Goal: Transaction & Acquisition: Download file/media

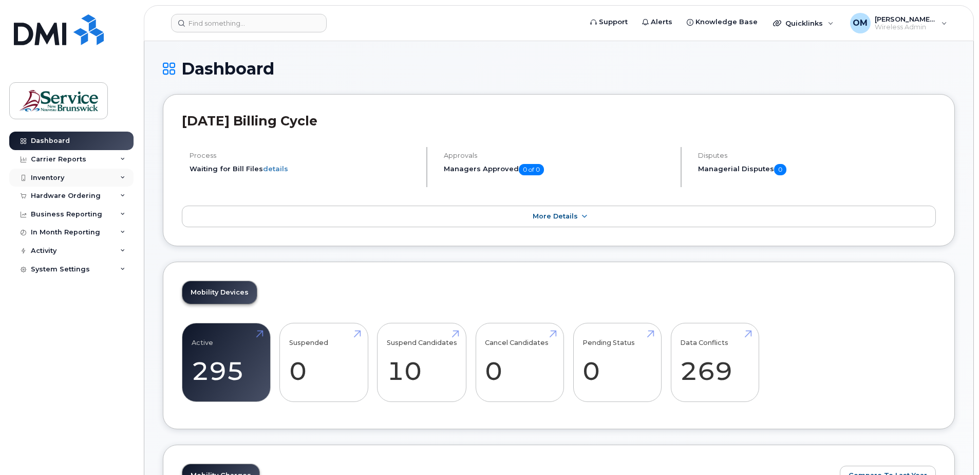
click at [55, 175] on div "Inventory" at bounding box center [47, 178] width 33 height 8
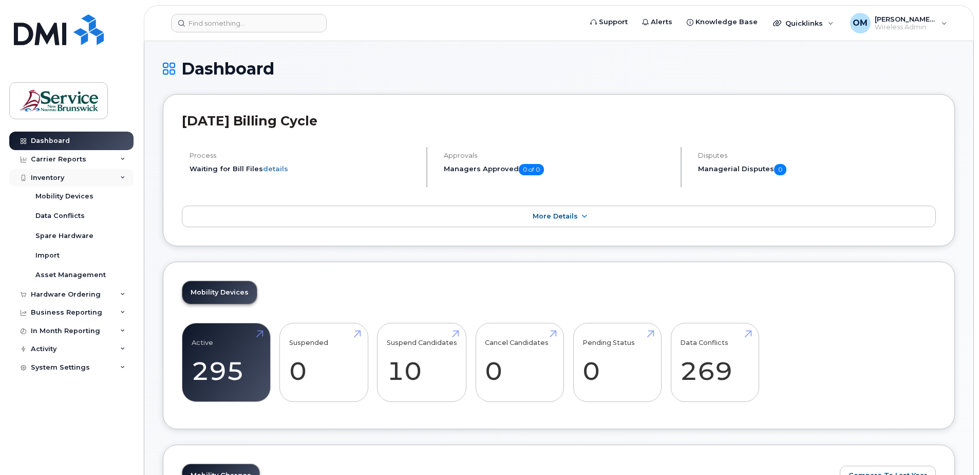
click at [66, 178] on div "Inventory" at bounding box center [71, 177] width 124 height 18
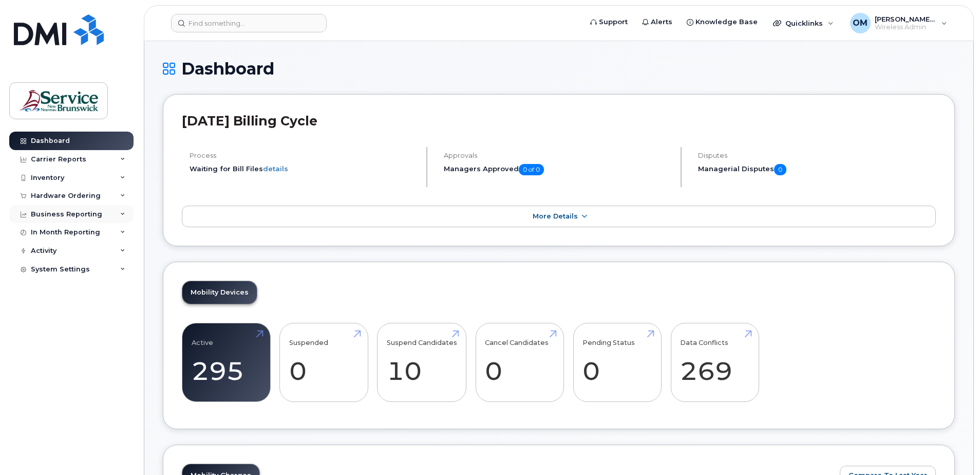
click at [62, 216] on div "Business Reporting" at bounding box center [66, 214] width 71 height 8
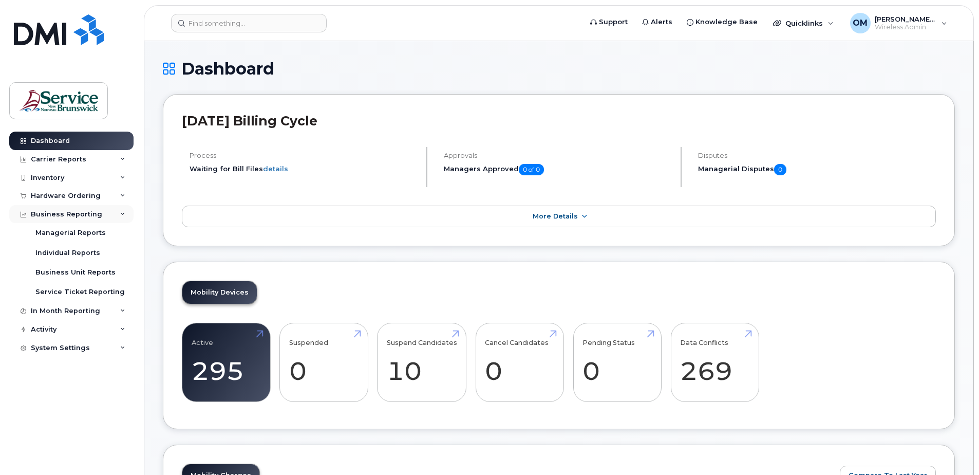
click at [62, 213] on div "Business Reporting" at bounding box center [66, 214] width 71 height 8
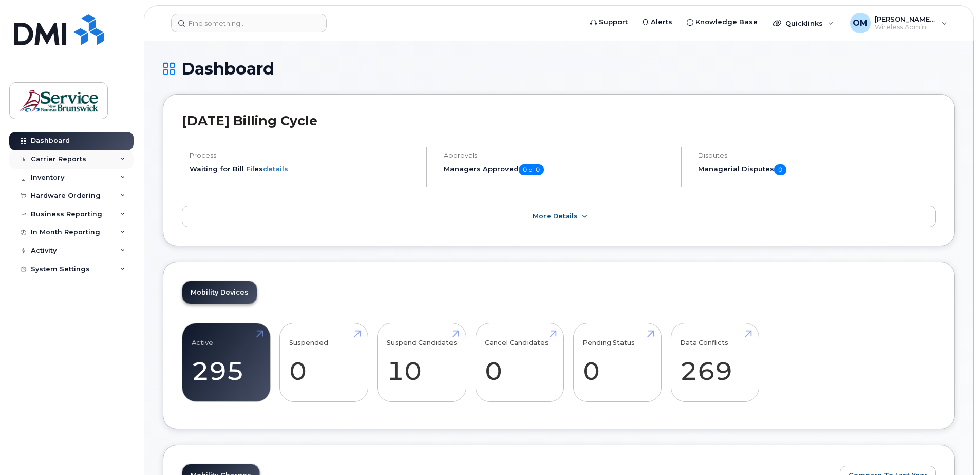
click at [78, 166] on div "Carrier Reports" at bounding box center [71, 159] width 124 height 18
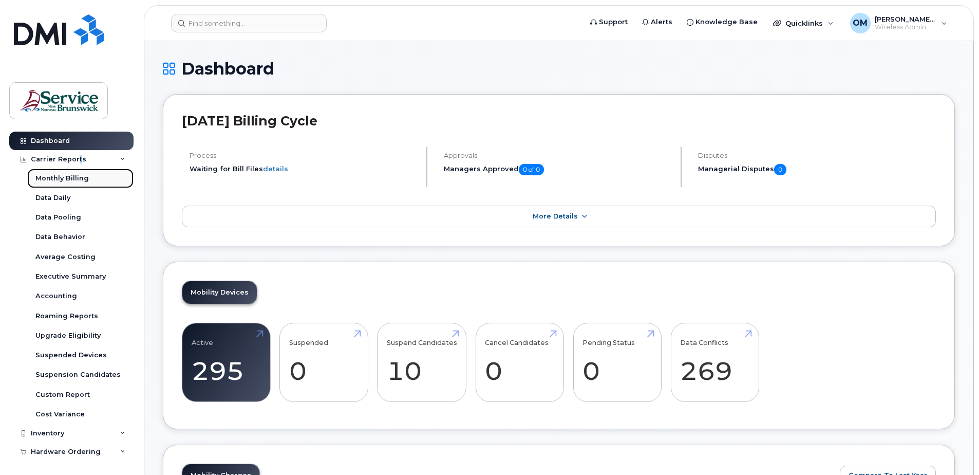
drag, startPoint x: 78, startPoint y: 166, endPoint x: 55, endPoint y: 180, distance: 26.5
click at [55, 173] on link "Monthly Billing" at bounding box center [80, 178] width 106 height 20
click at [56, 177] on div "Monthly Billing" at bounding box center [61, 178] width 53 height 9
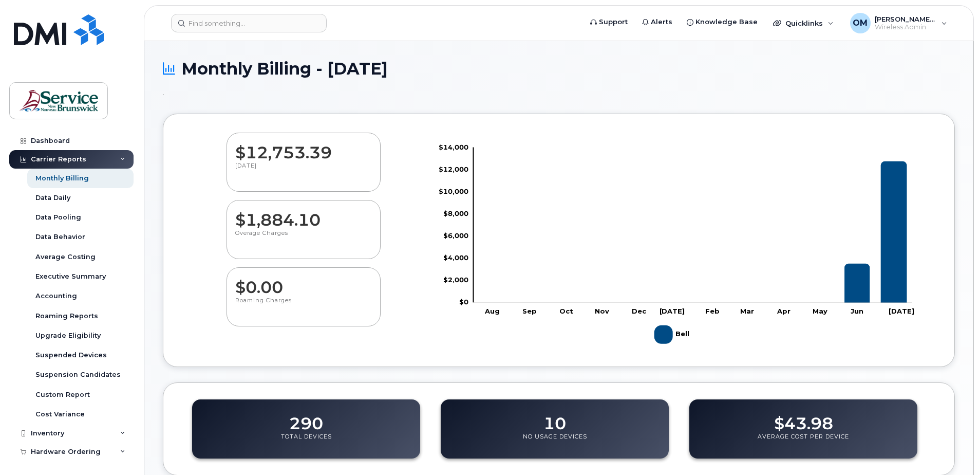
click at [327, 147] on dd "$12,753.39" at bounding box center [303, 147] width 137 height 29
click at [67, 296] on div "Accounting" at bounding box center [56, 295] width 42 height 9
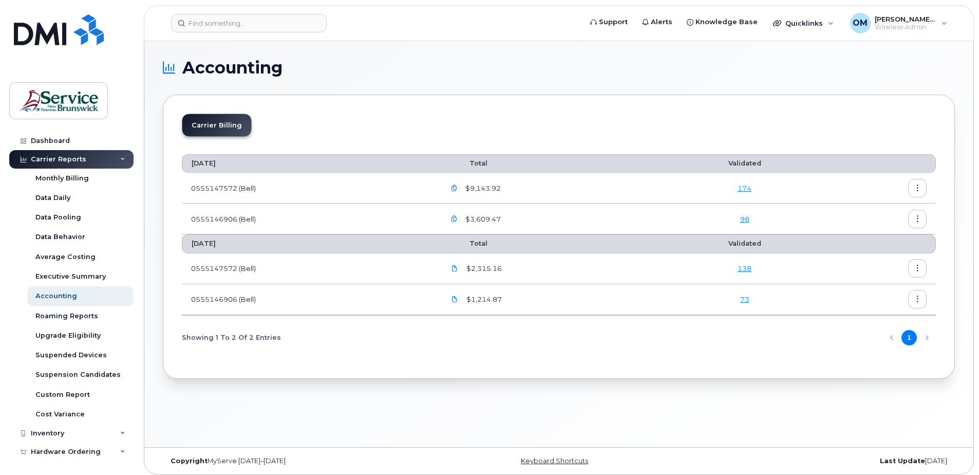
click at [230, 186] on td "0555147572 (Bell)" at bounding box center [309, 188] width 254 height 31
click at [457, 187] on icon "button" at bounding box center [454, 188] width 7 height 7
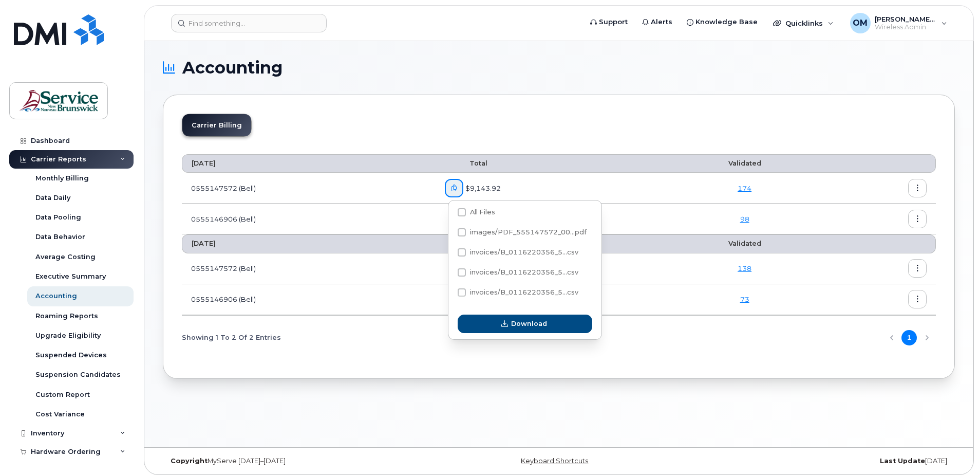
click at [382, 187] on td "0555147572 (Bell)" at bounding box center [309, 188] width 254 height 31
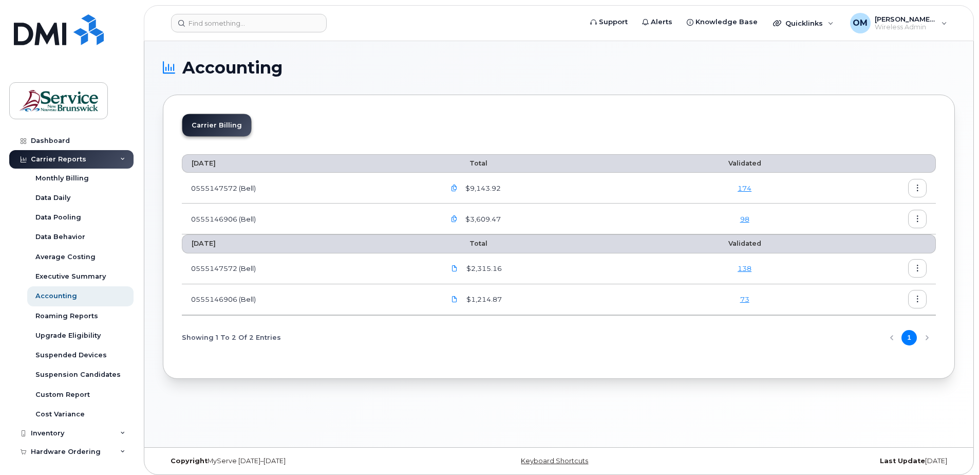
click at [746, 187] on link "174" at bounding box center [744, 188] width 14 height 8
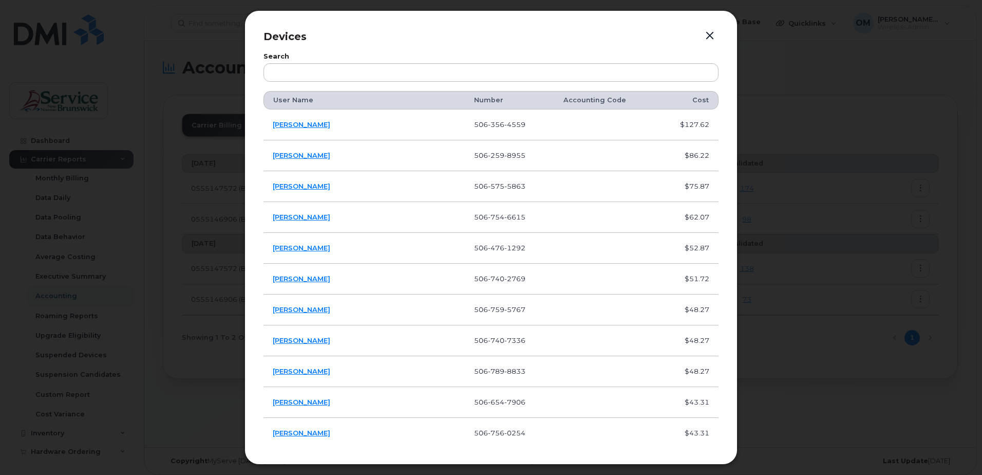
click at [787, 104] on div at bounding box center [491, 237] width 982 height 475
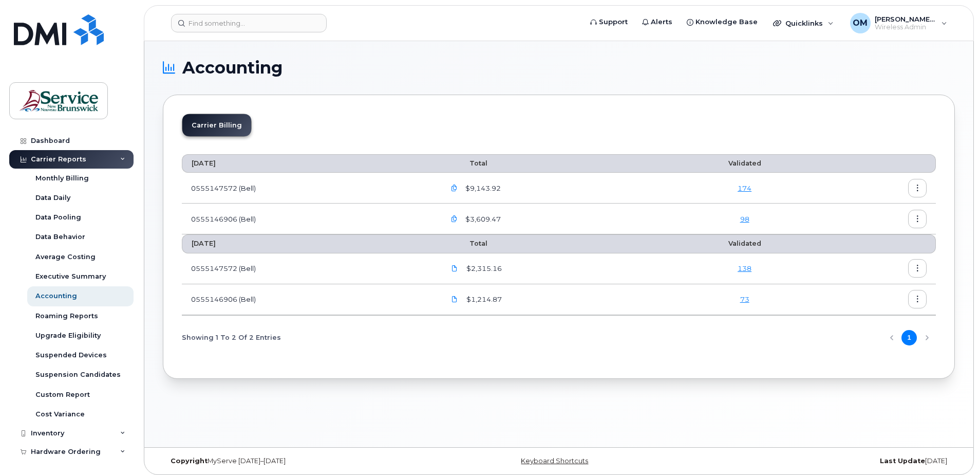
click at [242, 190] on td "0555147572 (Bell)" at bounding box center [309, 188] width 254 height 31
click at [506, 191] on div "$9,143.92" at bounding box center [551, 188] width 212 height 18
click at [475, 189] on span "$9,143.92" at bounding box center [481, 188] width 37 height 10
click at [908, 184] on td at bounding box center [879, 188] width 113 height 31
click at [914, 186] on icon "button" at bounding box center [917, 188] width 7 height 7
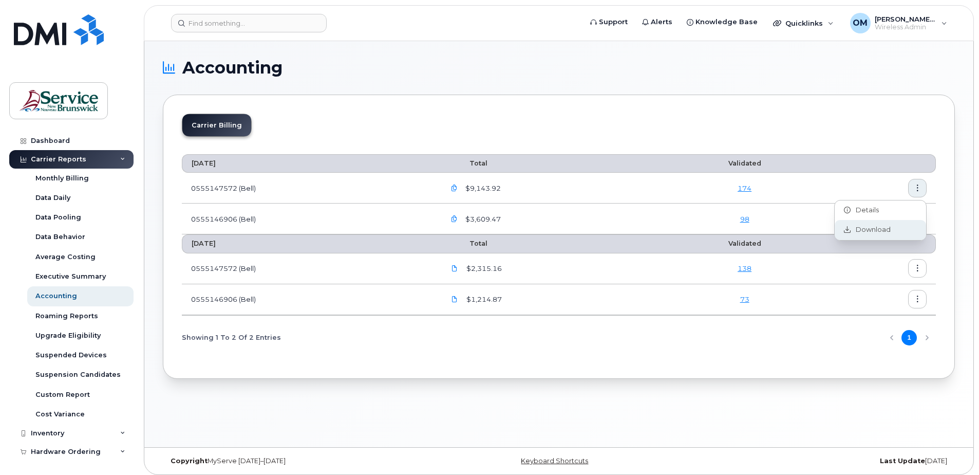
click at [863, 226] on span "Download" at bounding box center [870, 229] width 40 height 9
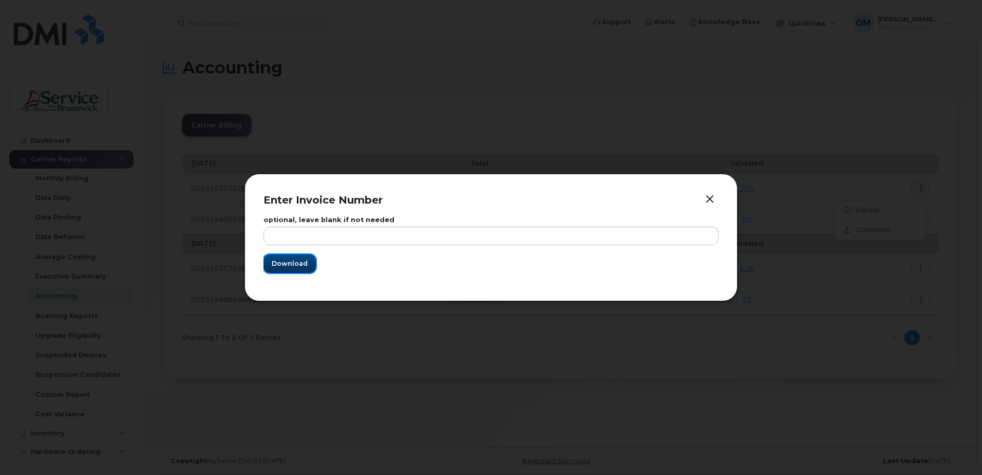
click at [299, 263] on span "Download" at bounding box center [290, 263] width 36 height 10
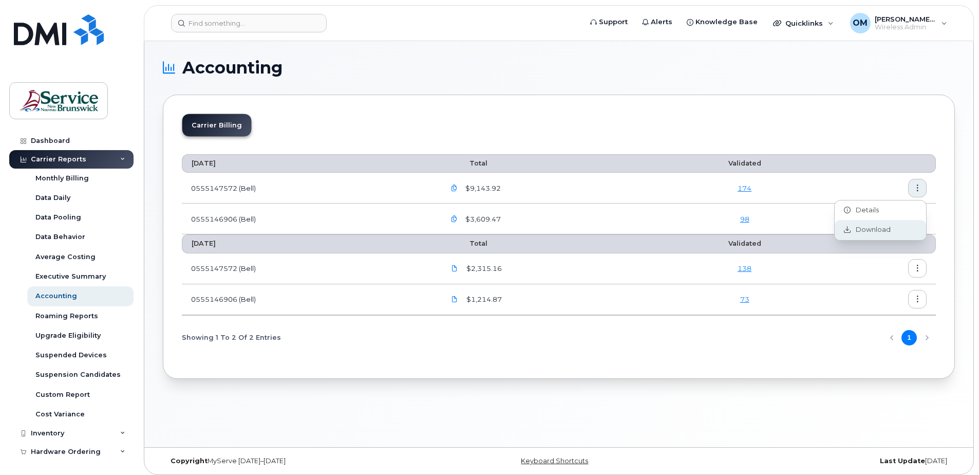
click at [892, 232] on div "Download" at bounding box center [880, 230] width 91 height 20
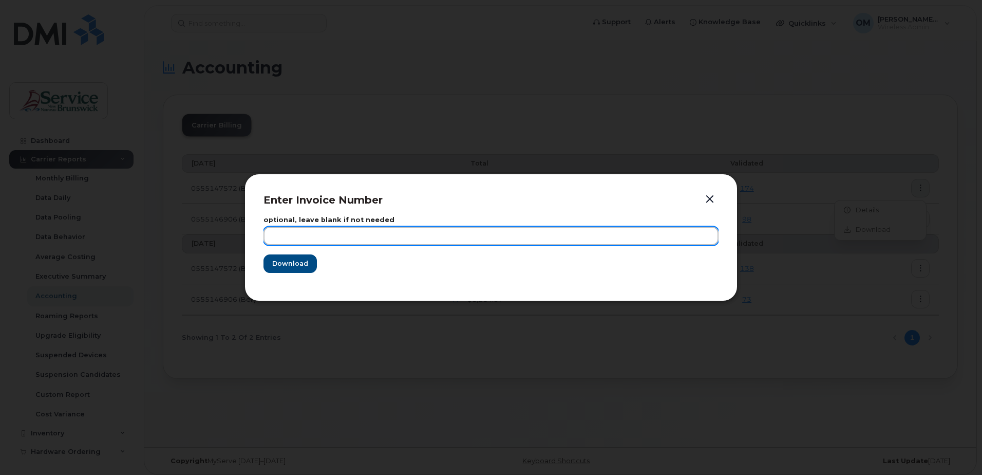
click at [416, 240] on input "text" at bounding box center [490, 235] width 455 height 18
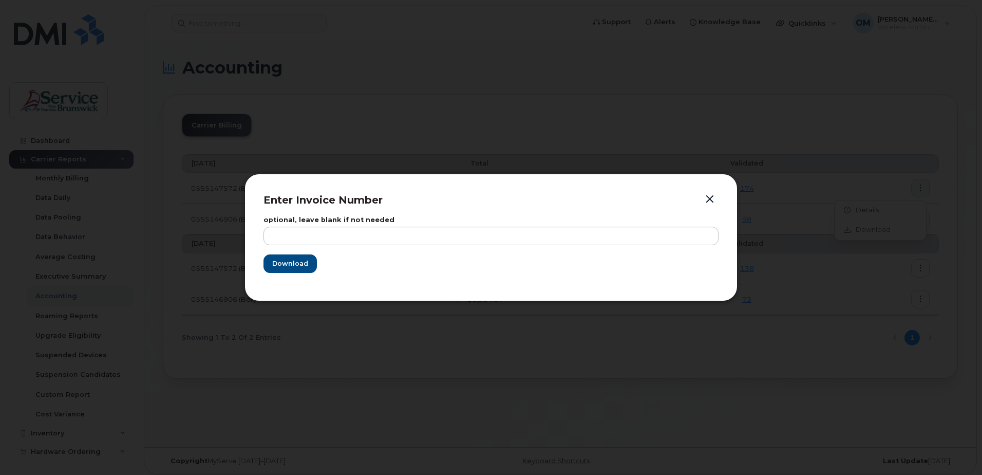
click at [792, 87] on div at bounding box center [491, 237] width 982 height 475
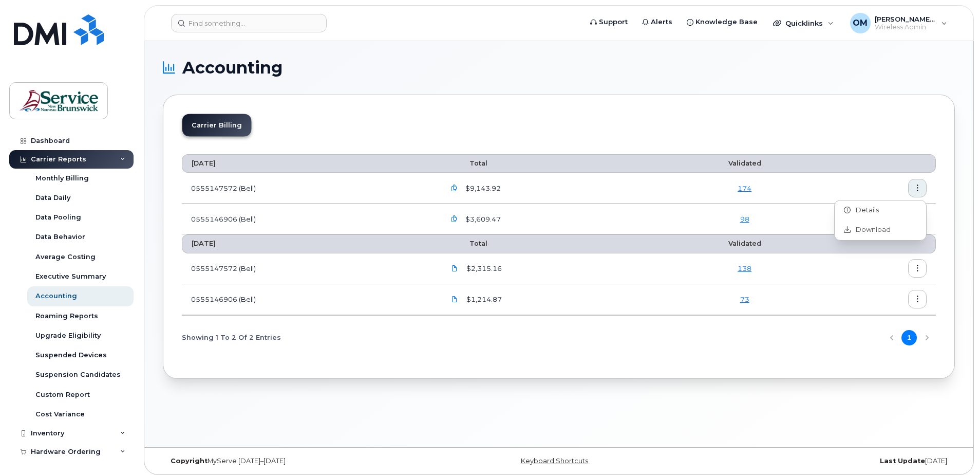
click at [873, 115] on div "Carrier Billing" at bounding box center [559, 128] width 754 height 31
click at [922, 218] on button "button" at bounding box center [917, 219] width 18 height 18
click at [878, 260] on span "Download" at bounding box center [870, 260] width 40 height 9
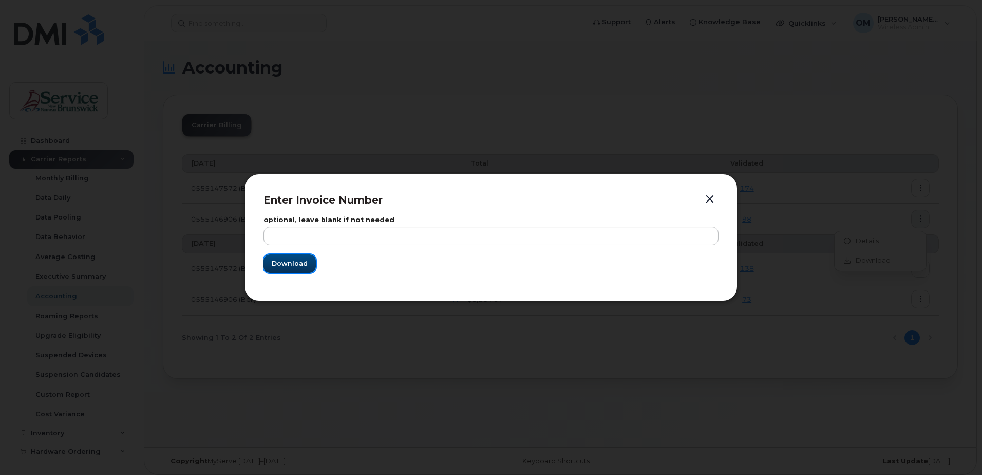
click at [312, 262] on button "Download" at bounding box center [289, 263] width 52 height 18
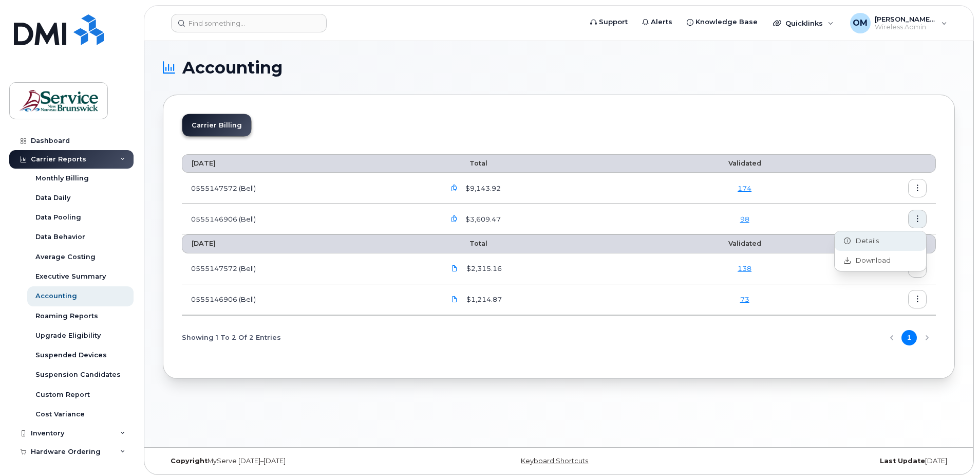
click at [856, 242] on span "Details" at bounding box center [864, 240] width 28 height 9
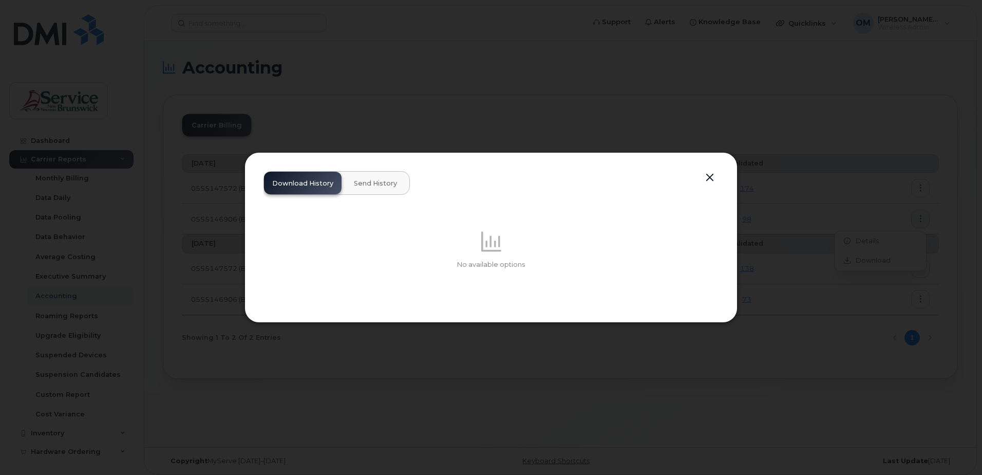
click at [547, 119] on div at bounding box center [491, 237] width 982 height 475
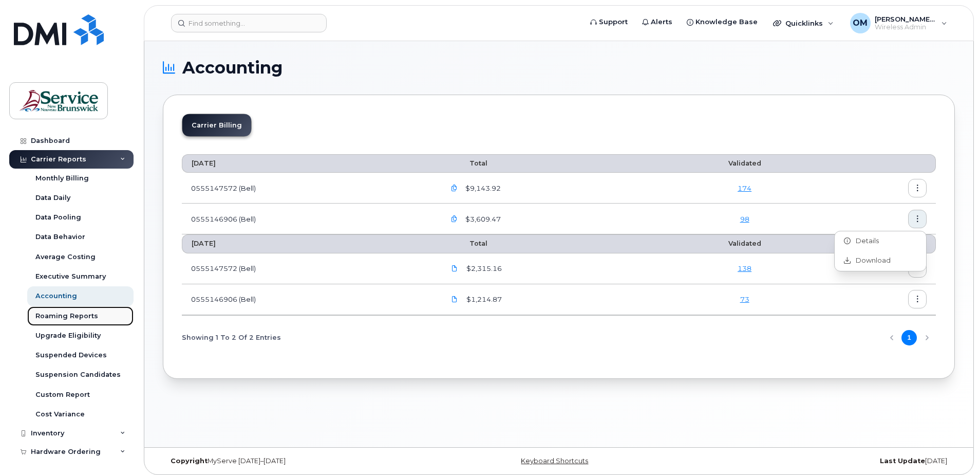
click at [71, 317] on div "Roaming Reports" at bounding box center [66, 315] width 63 height 9
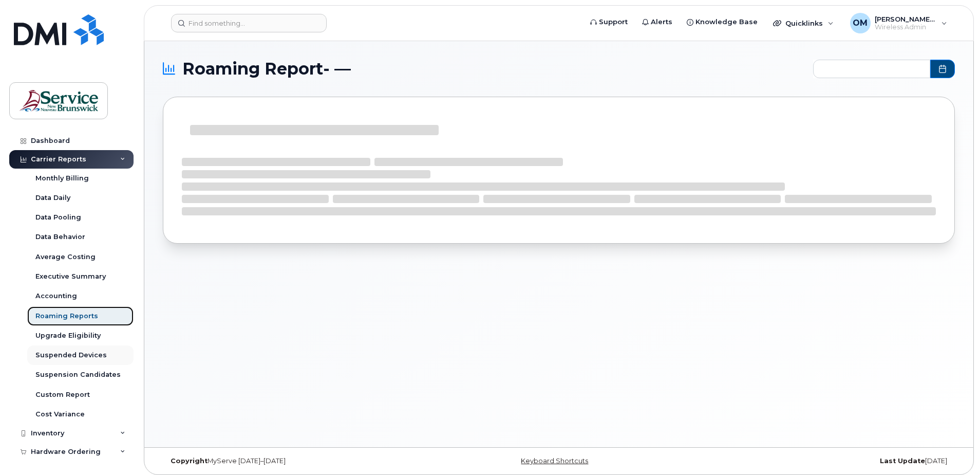
type input "2025-02 - 2025-07"
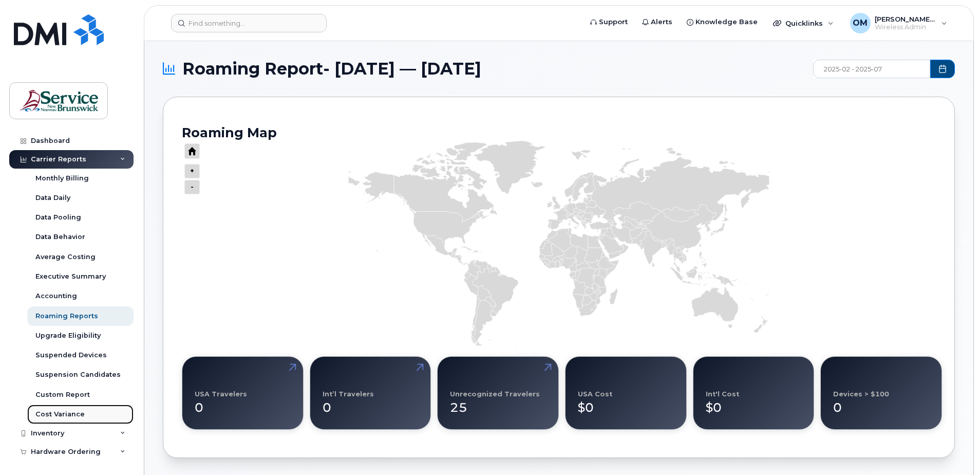
click at [63, 407] on link "Cost Variance" at bounding box center [80, 414] width 106 height 20
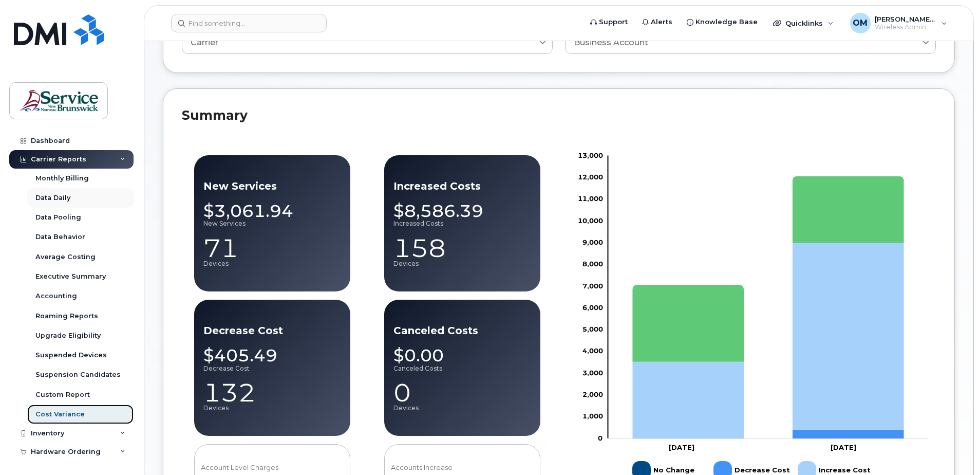
scroll to position [103, 0]
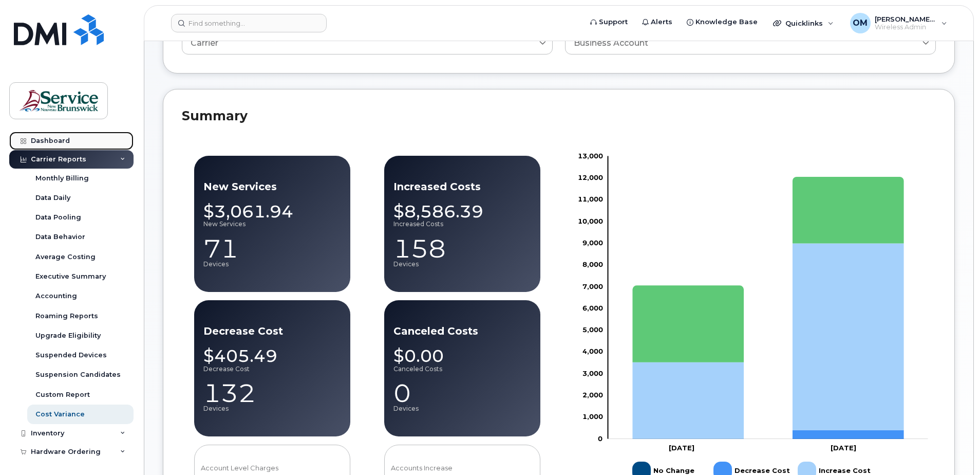
click at [72, 137] on link "Dashboard" at bounding box center [71, 140] width 124 height 18
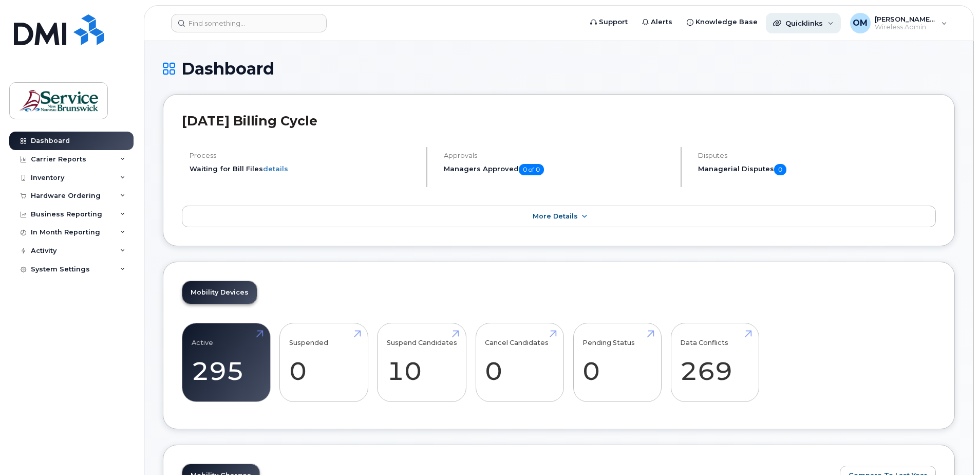
click at [809, 25] on span "Quicklinks" at bounding box center [803, 23] width 37 height 8
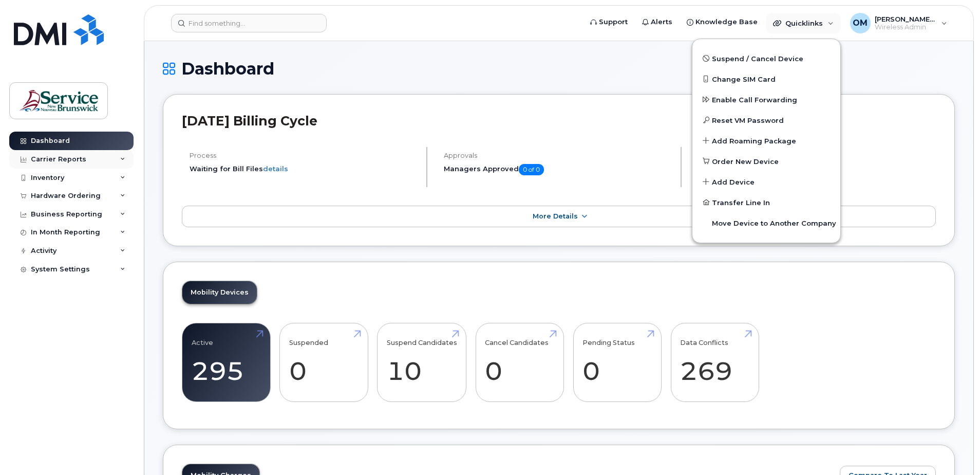
click at [123, 159] on icon at bounding box center [122, 159] width 5 height 5
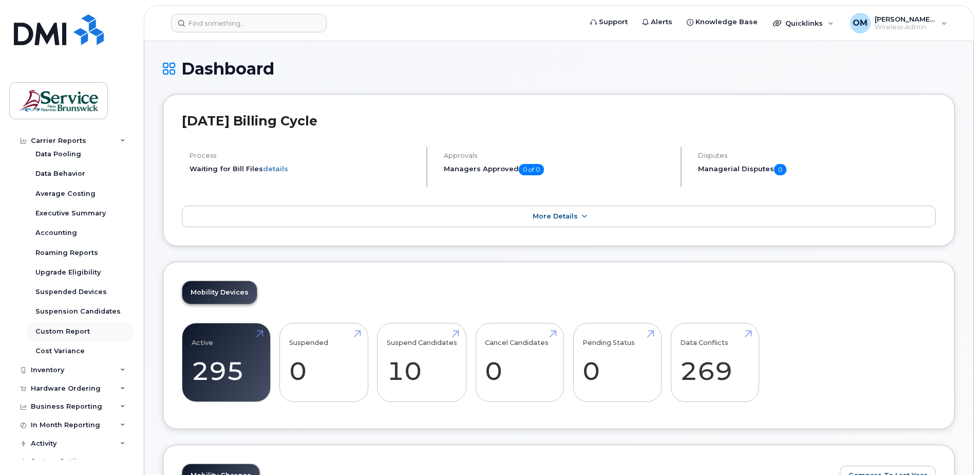
scroll to position [74, 0]
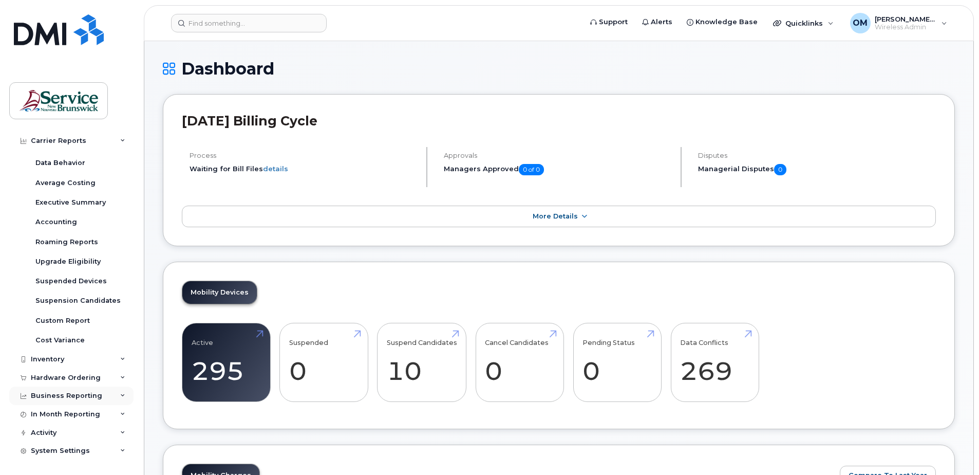
click at [114, 391] on div "Business Reporting" at bounding box center [71, 395] width 124 height 18
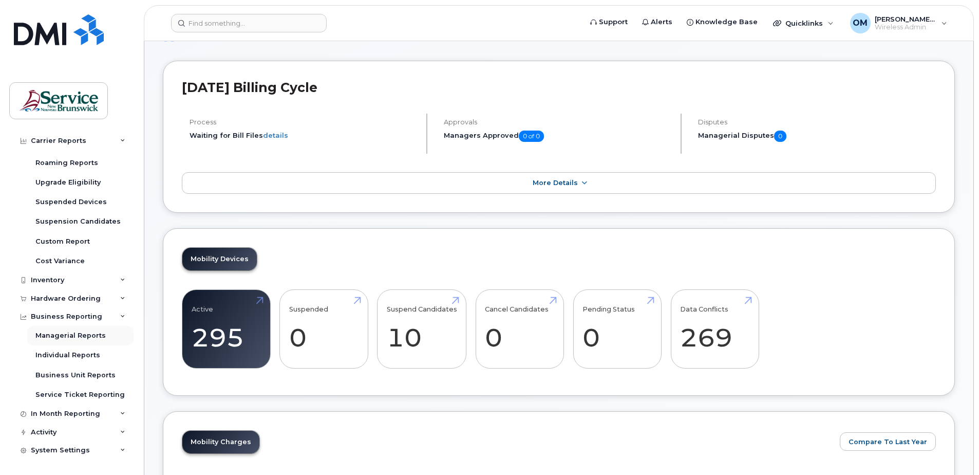
scroll to position [51, 0]
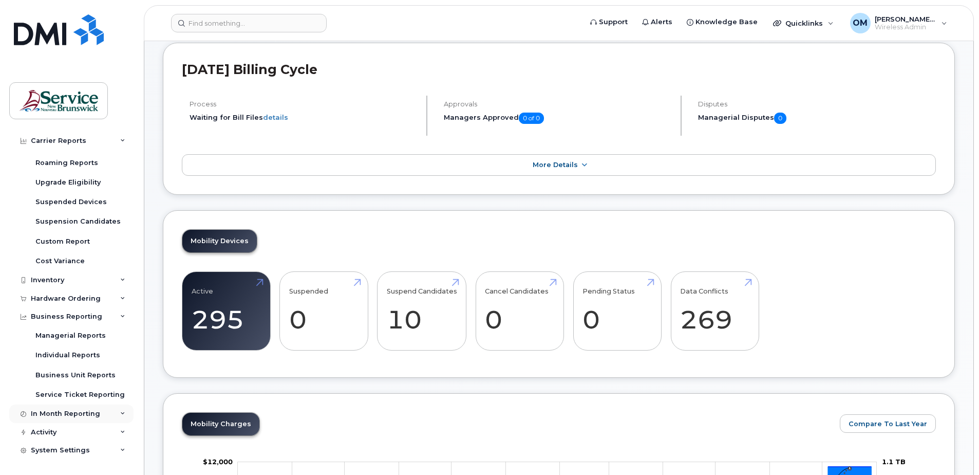
click at [81, 412] on div "In Month Reporting" at bounding box center [65, 413] width 69 height 8
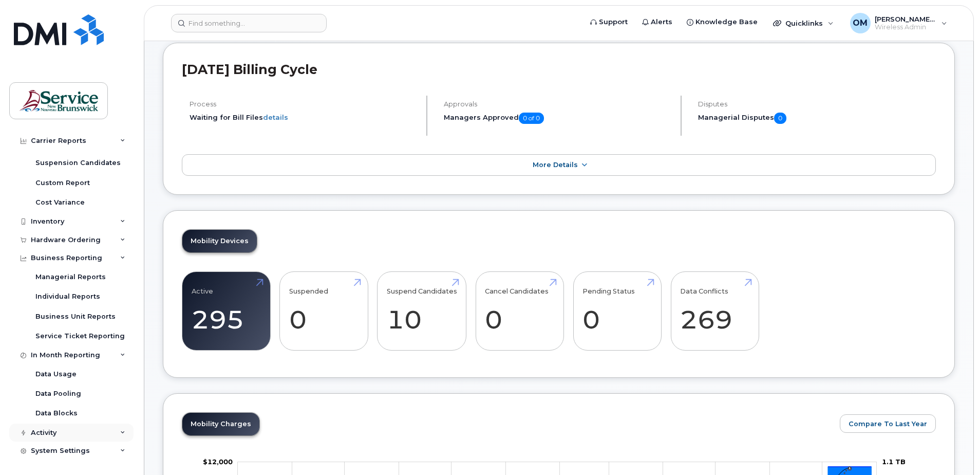
click at [98, 427] on div "Activity" at bounding box center [71, 432] width 124 height 18
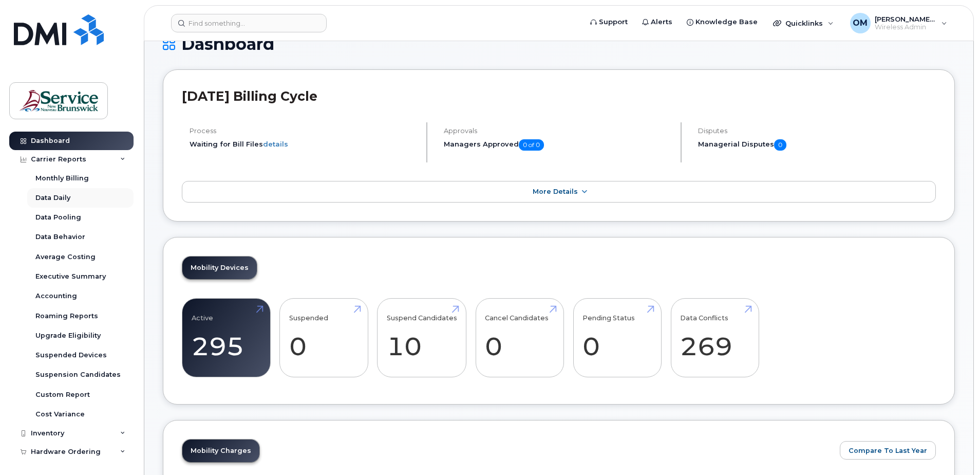
scroll to position [0, 0]
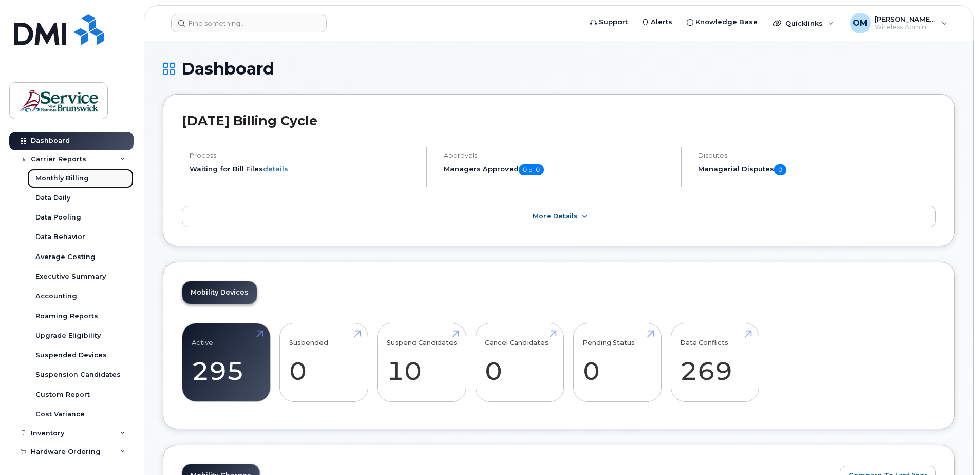
click at [92, 182] on link "Monthly Billing" at bounding box center [80, 178] width 106 height 20
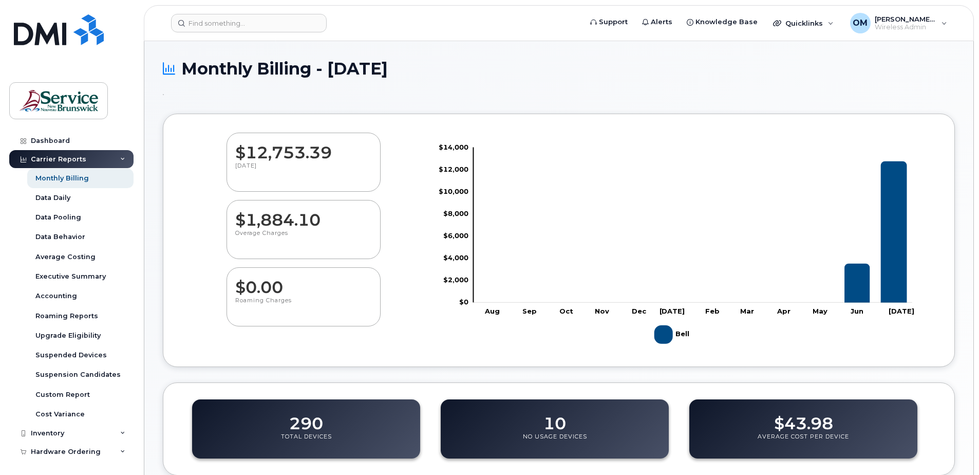
drag, startPoint x: 326, startPoint y: 139, endPoint x: 298, endPoint y: 163, distance: 36.8
click at [325, 140] on dd "$12,753.39" at bounding box center [303, 147] width 137 height 29
click at [271, 168] on p "[DATE]" at bounding box center [303, 171] width 137 height 18
click at [247, 163] on p "[DATE]" at bounding box center [303, 171] width 137 height 18
click at [290, 144] on dd "$12,753.39" at bounding box center [303, 147] width 137 height 29
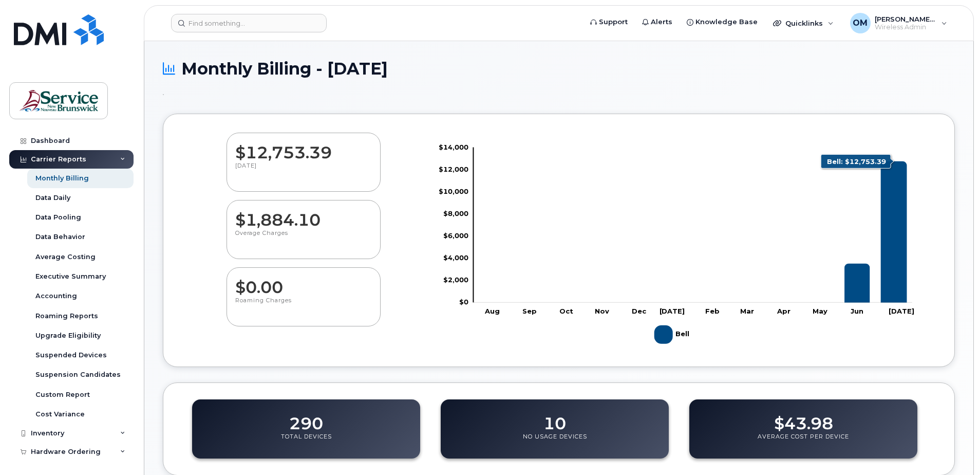
click at [901, 279] on icon "Bell" at bounding box center [894, 231] width 26 height 141
click at [898, 276] on icon "Bell" at bounding box center [894, 231] width 26 height 141
click at [896, 276] on icon "Bell" at bounding box center [894, 231] width 26 height 141
click at [64, 199] on div "Data Daily" at bounding box center [52, 197] width 35 height 9
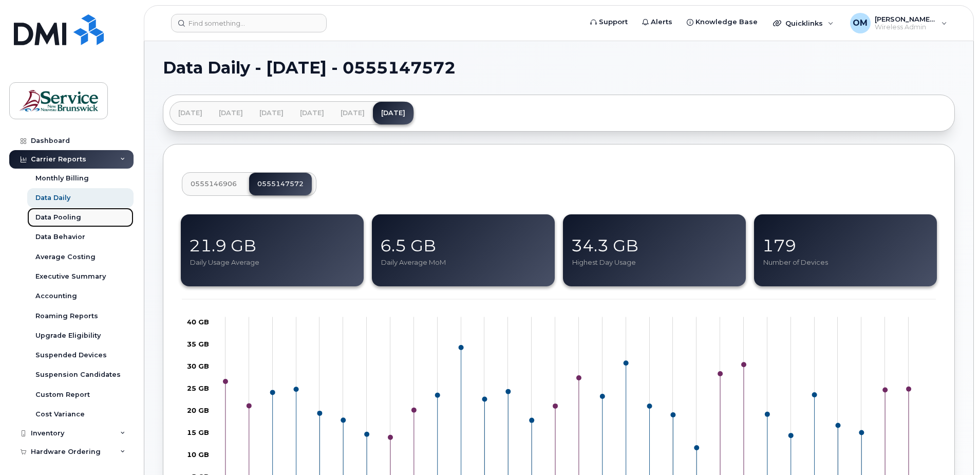
click at [63, 213] on div "Data Pooling" at bounding box center [58, 217] width 46 height 9
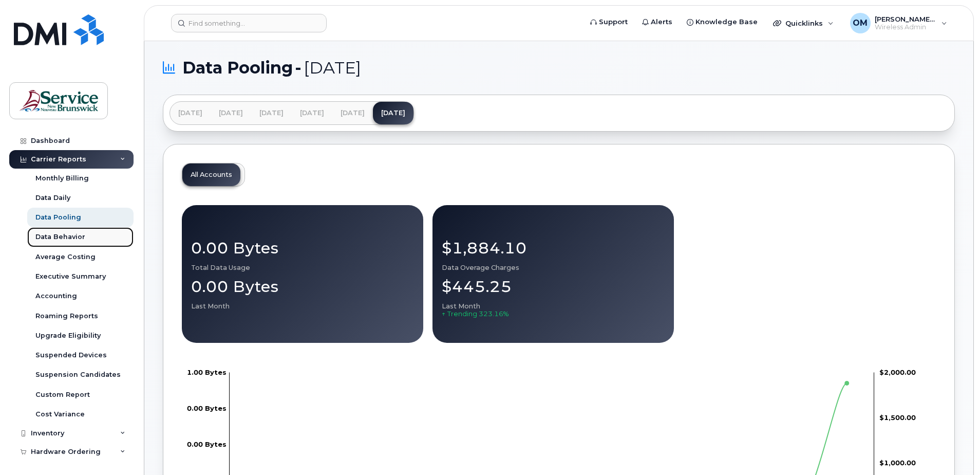
click at [80, 237] on div "Data Behavior" at bounding box center [60, 236] width 50 height 9
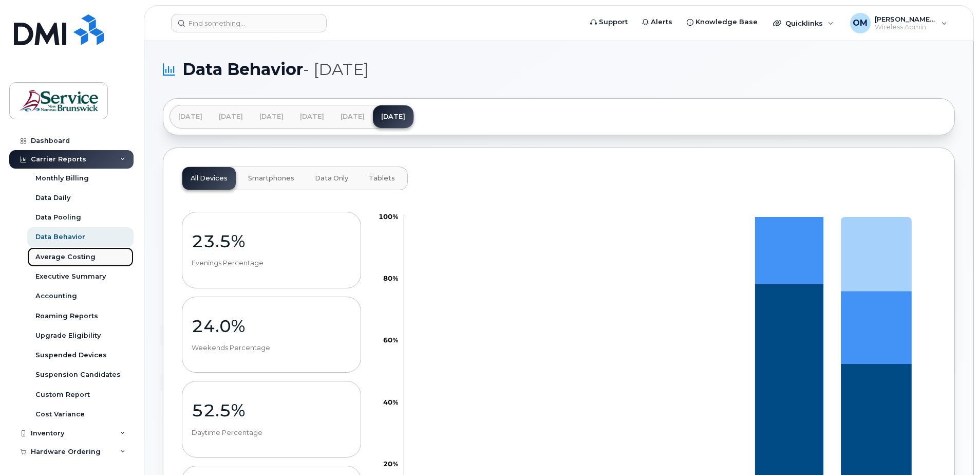
click at [87, 255] on div "Average Costing" at bounding box center [65, 256] width 60 height 9
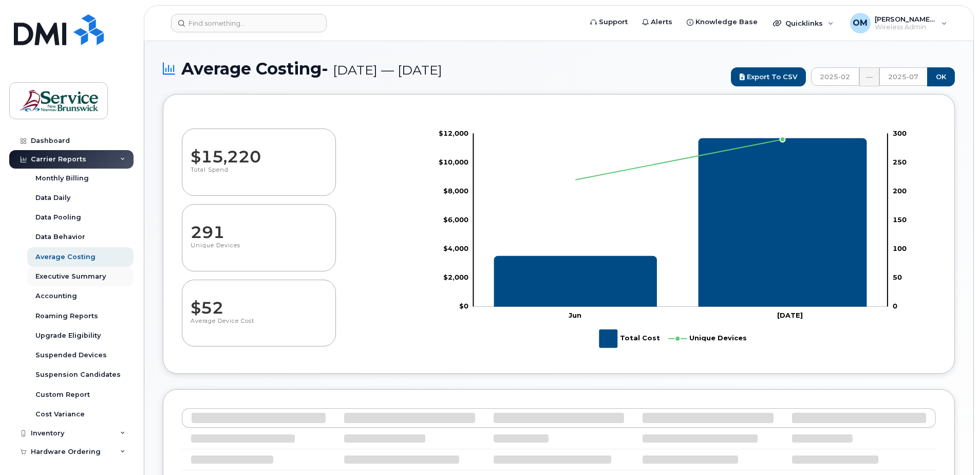
select select "100"
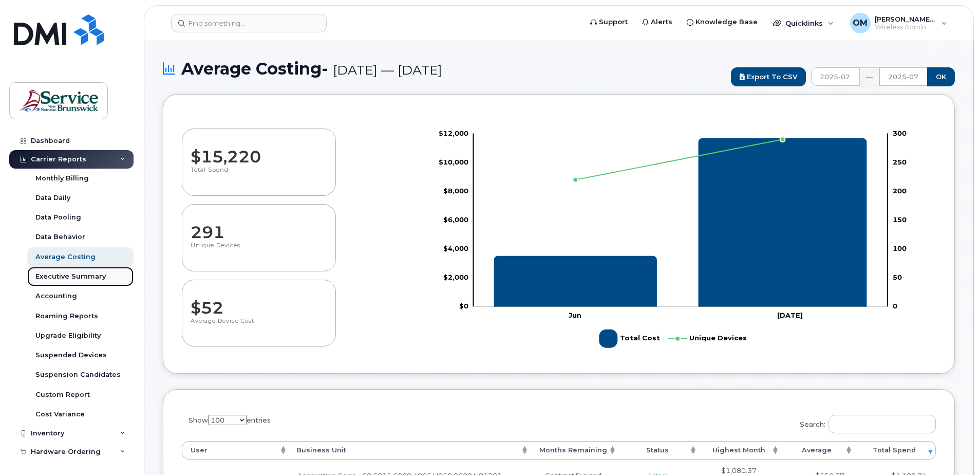
click at [77, 279] on div "Executive Summary" at bounding box center [70, 276] width 70 height 9
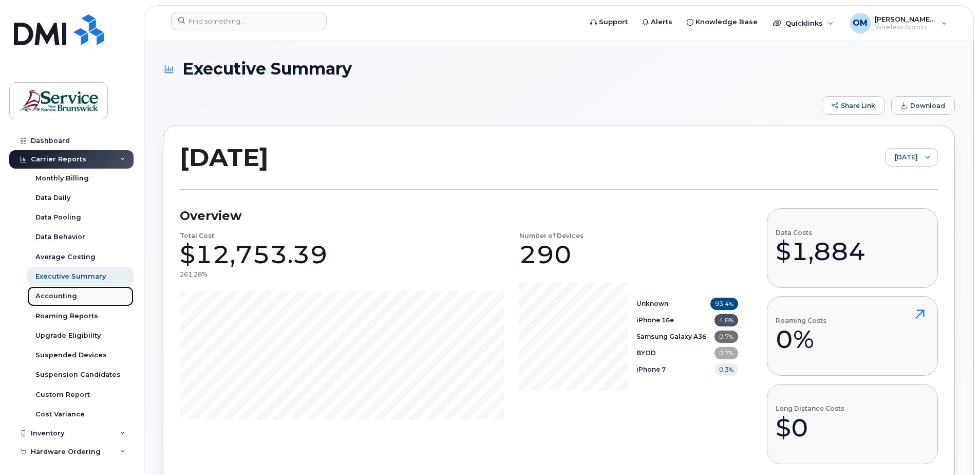
click at [77, 295] on link "Accounting" at bounding box center [80, 296] width 106 height 20
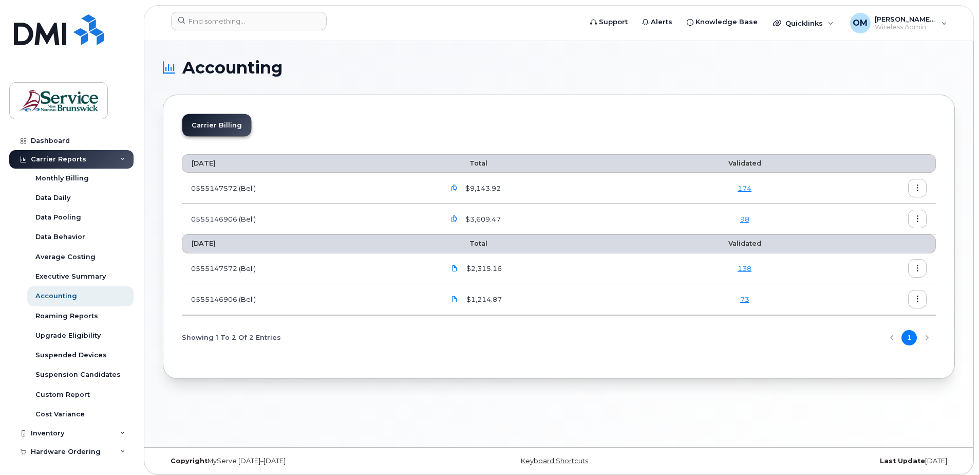
click at [247, 191] on td "0555147572 (Bell)" at bounding box center [309, 188] width 254 height 31
click at [222, 125] on li "Carrier Billing" at bounding box center [216, 125] width 69 height 22
click at [207, 124] on li "Carrier Billing" at bounding box center [216, 125] width 69 height 22
click at [918, 189] on icon "button" at bounding box center [917, 188] width 7 height 7
click at [870, 207] on span "Details" at bounding box center [864, 209] width 28 height 9
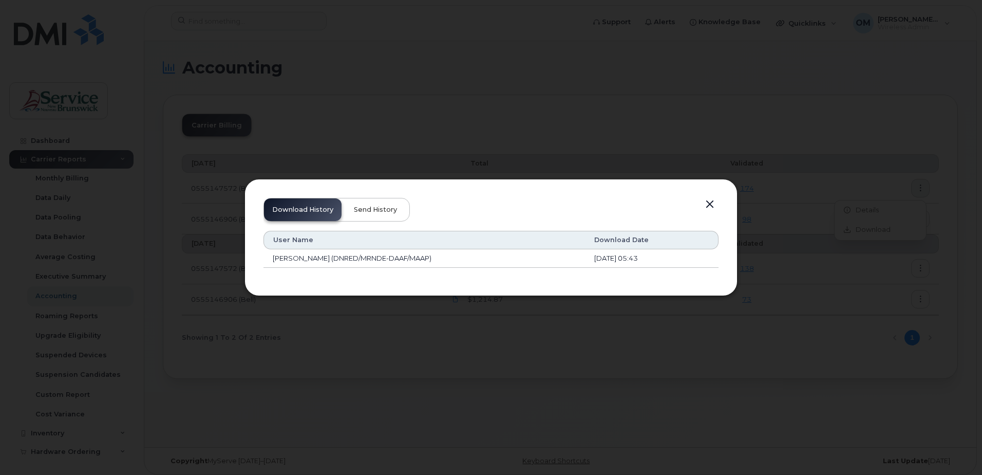
click at [393, 212] on span "Send History" at bounding box center [375, 209] width 43 height 8
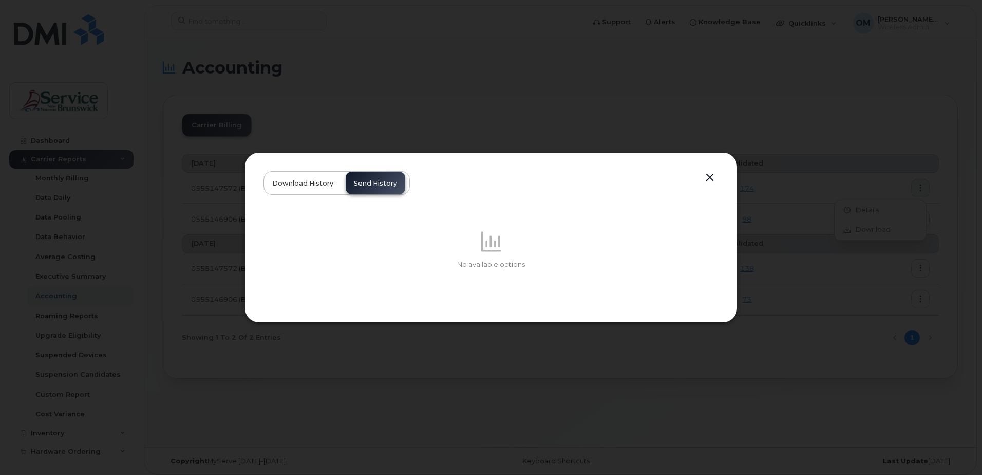
click at [312, 179] on span "Download History" at bounding box center [302, 183] width 61 height 8
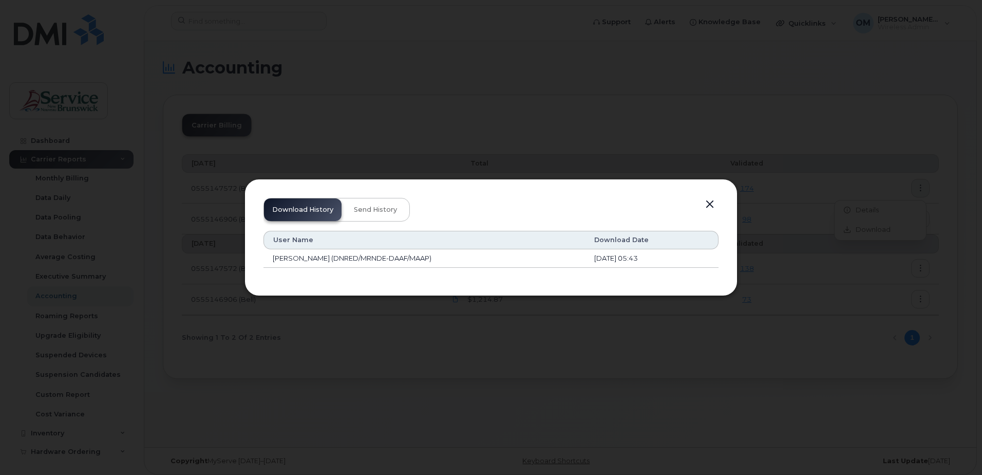
drag, startPoint x: 630, startPoint y: 266, endPoint x: 619, endPoint y: 263, distance: 11.5
click at [628, 266] on td "[DATE] 05:43" at bounding box center [652, 258] width 134 height 18
drag, startPoint x: 619, startPoint y: 263, endPoint x: 401, endPoint y: 260, distance: 217.8
click at [407, 258] on td "[PERSON_NAME] (DNRED/MRNDE-DAAF/MAAP)" at bounding box center [423, 258] width 321 height 18
drag, startPoint x: 369, startPoint y: 260, endPoint x: 381, endPoint y: 255, distance: 13.2
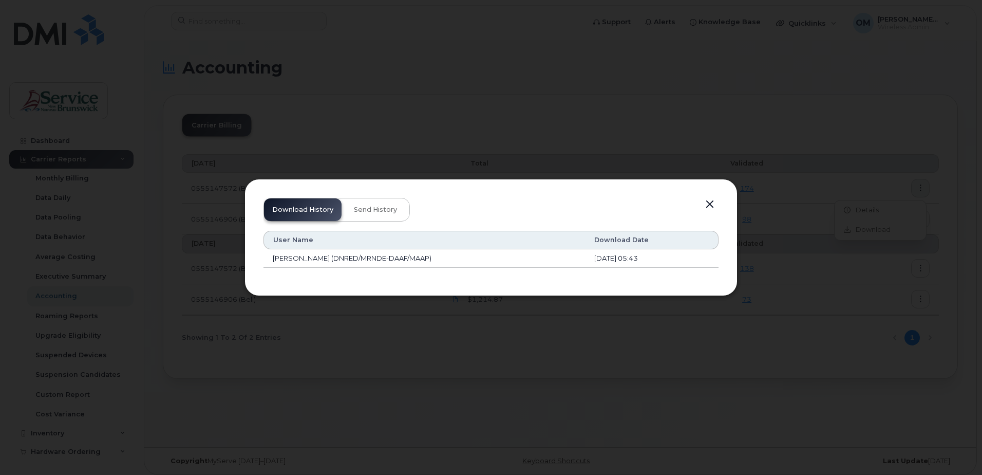
click at [369, 260] on td "[PERSON_NAME] (DNRED/MRNDE-DAAF/MAAP)" at bounding box center [423, 258] width 321 height 18
click at [711, 205] on button "button" at bounding box center [709, 204] width 15 height 14
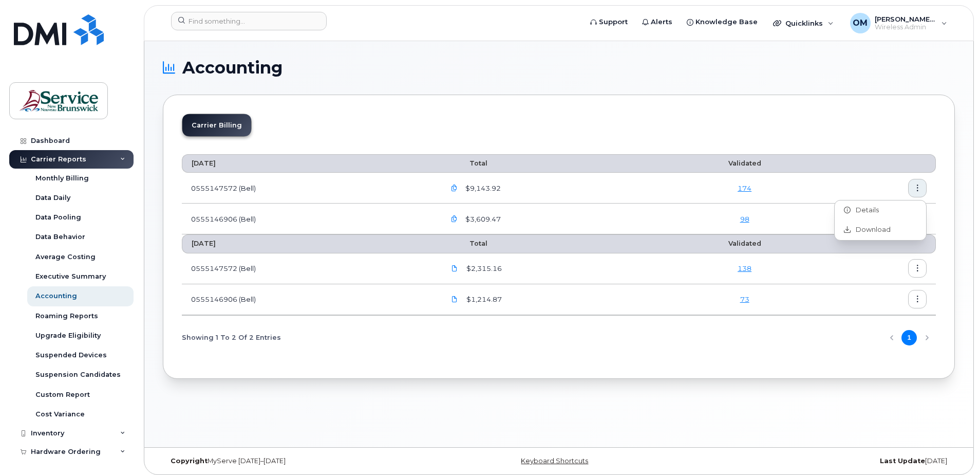
click at [456, 190] on icon "button" at bounding box center [454, 188] width 7 height 7
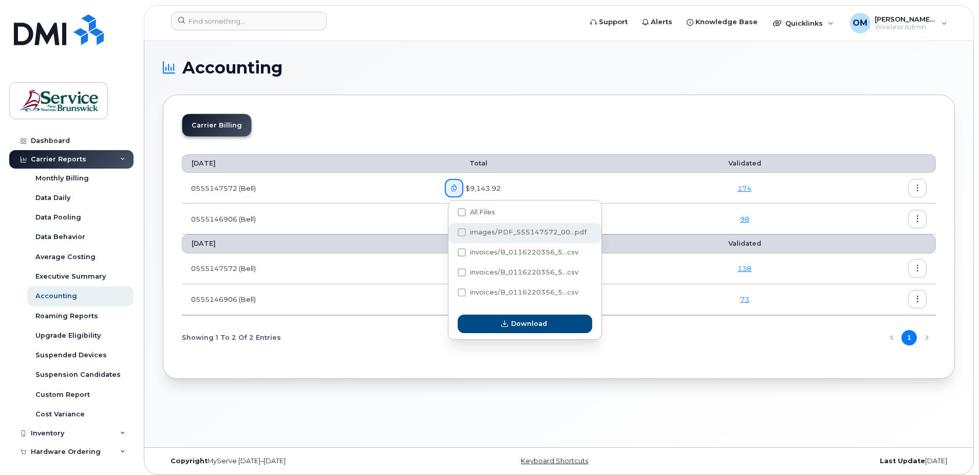
click at [460, 235] on span at bounding box center [462, 232] width 8 height 8
click at [450, 235] on input "images/PDF_555147572_00...pdf" at bounding box center [447, 232] width 5 height 5
checkbox input "true"
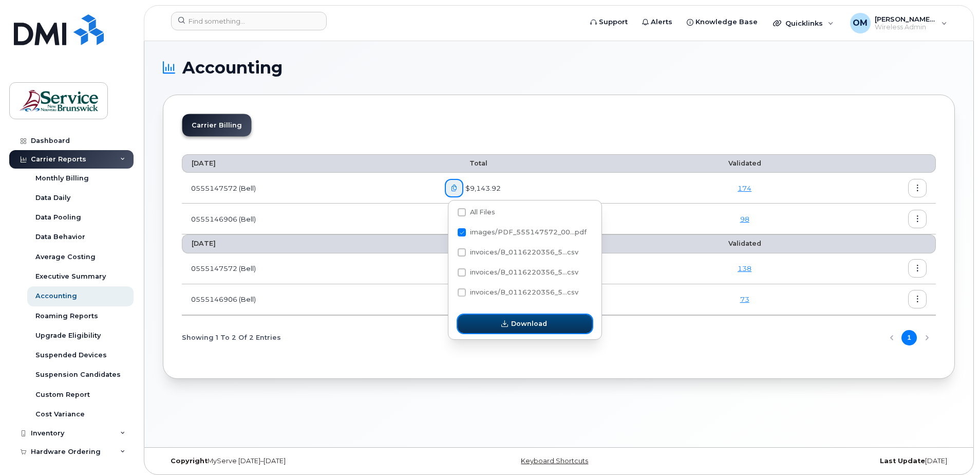
click at [534, 321] on span "Download" at bounding box center [529, 323] width 36 height 10
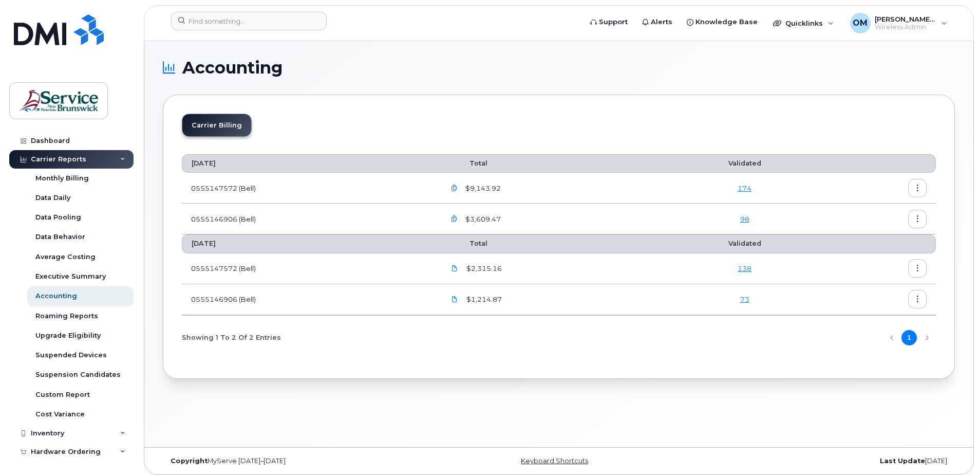
click at [455, 218] on icon "button" at bounding box center [454, 219] width 7 height 7
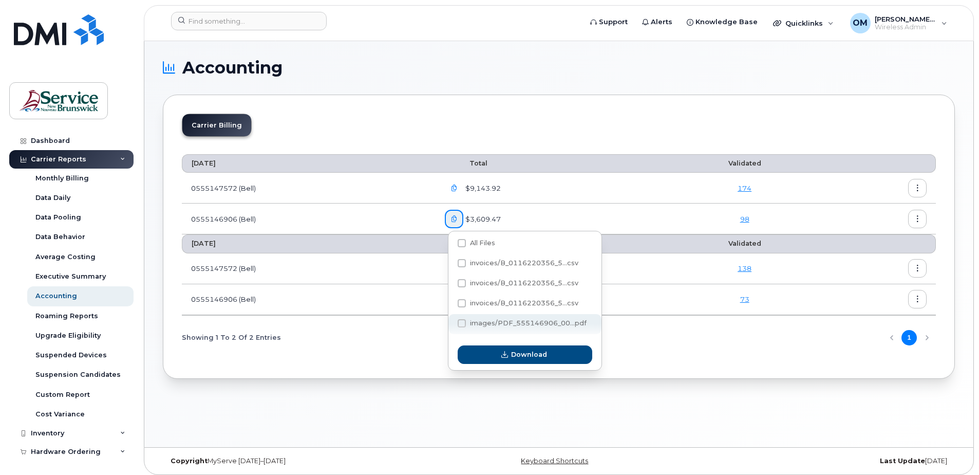
click at [466, 321] on label "images/PDF_555146906_00...pdf" at bounding box center [522, 323] width 129 height 8
click at [450, 321] on input "images/PDF_555146906_00...pdf" at bounding box center [447, 323] width 5 height 5
checkbox input "true"
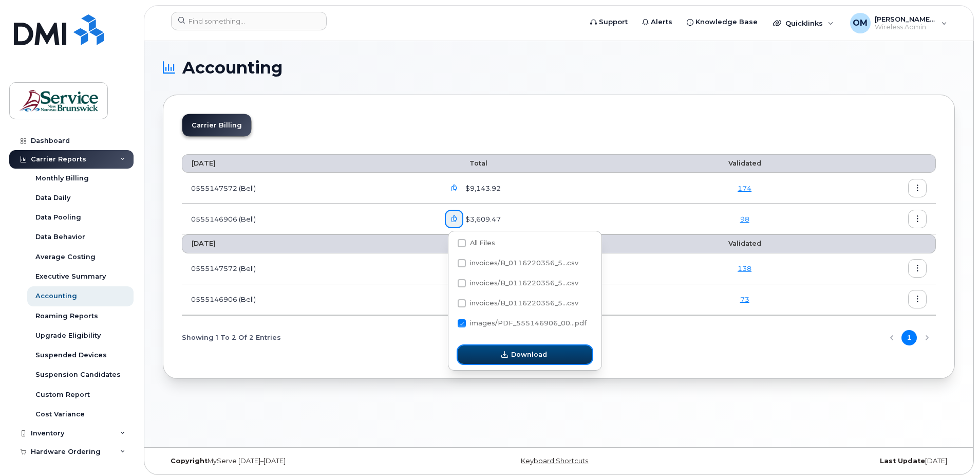
click at [554, 359] on button "Download" at bounding box center [525, 354] width 135 height 18
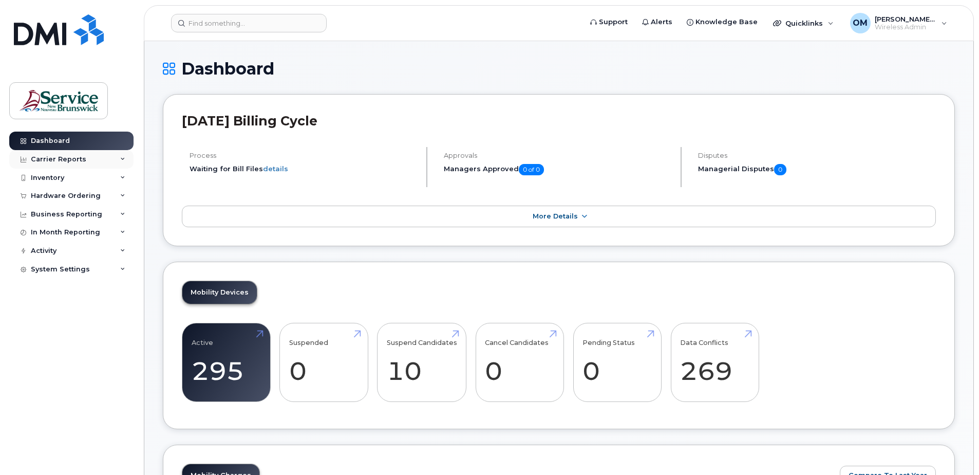
click at [83, 155] on div "Carrier Reports" at bounding box center [71, 159] width 124 height 18
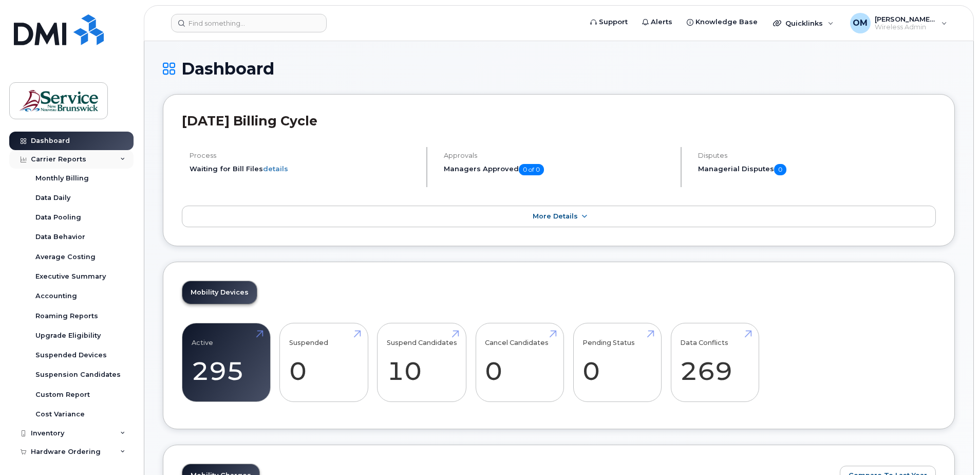
click at [83, 155] on div "Carrier Reports" at bounding box center [71, 159] width 124 height 18
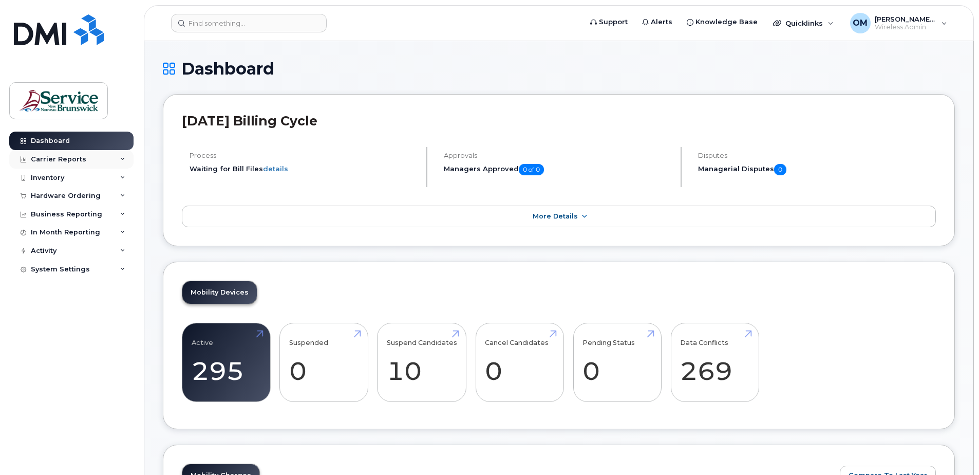
click at [85, 162] on div "Carrier Reports" at bounding box center [71, 159] width 124 height 18
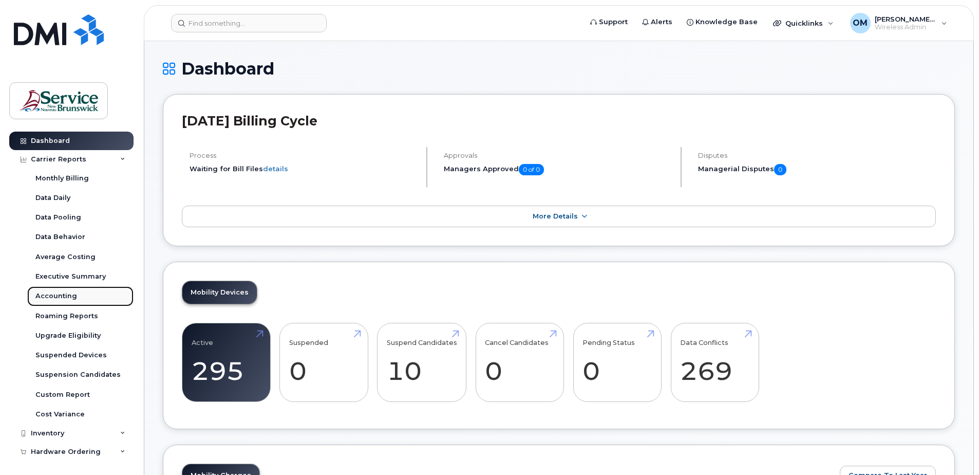
click at [79, 297] on link "Accounting" at bounding box center [80, 296] width 106 height 20
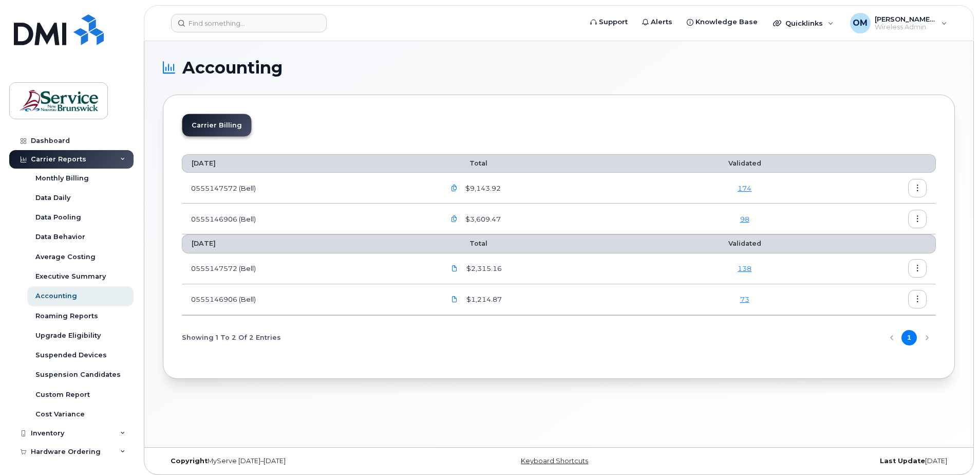
click at [745, 301] on link "73" at bounding box center [744, 299] width 9 height 8
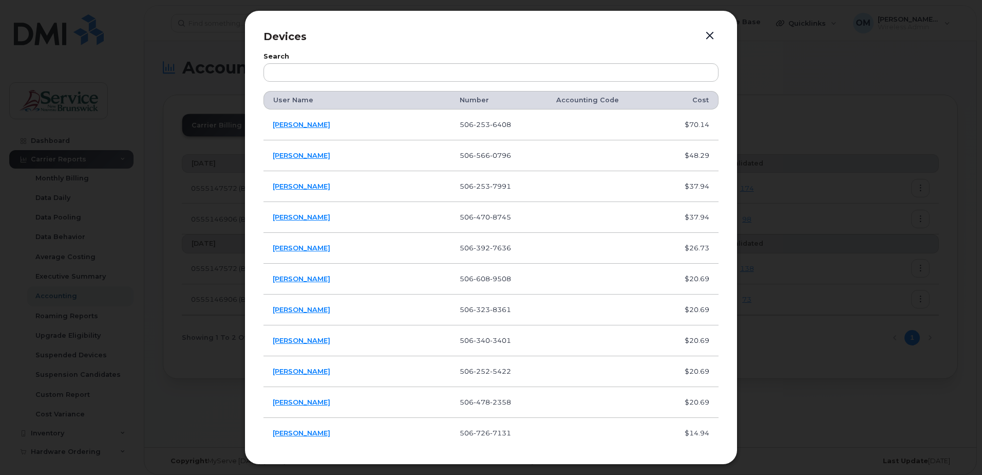
click at [801, 206] on div at bounding box center [491, 237] width 982 height 475
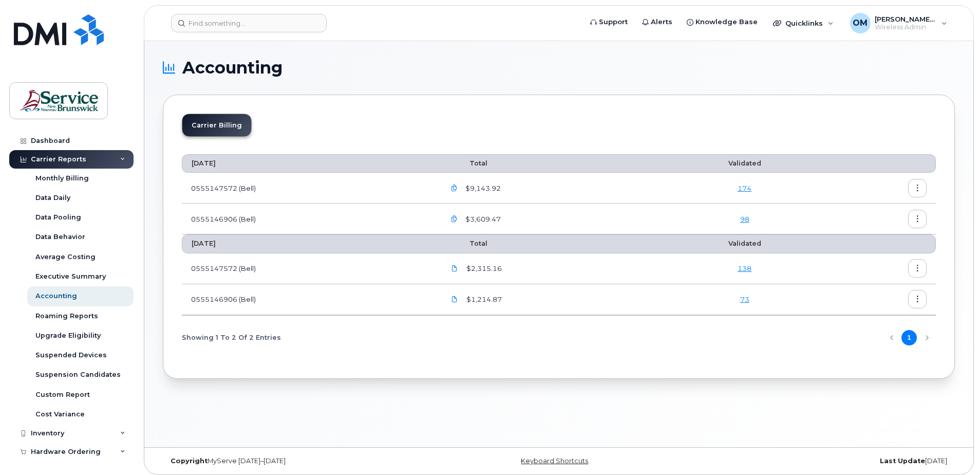
click at [913, 299] on button "button" at bounding box center [917, 299] width 18 height 18
click at [879, 321] on div "Details" at bounding box center [880, 321] width 91 height 20
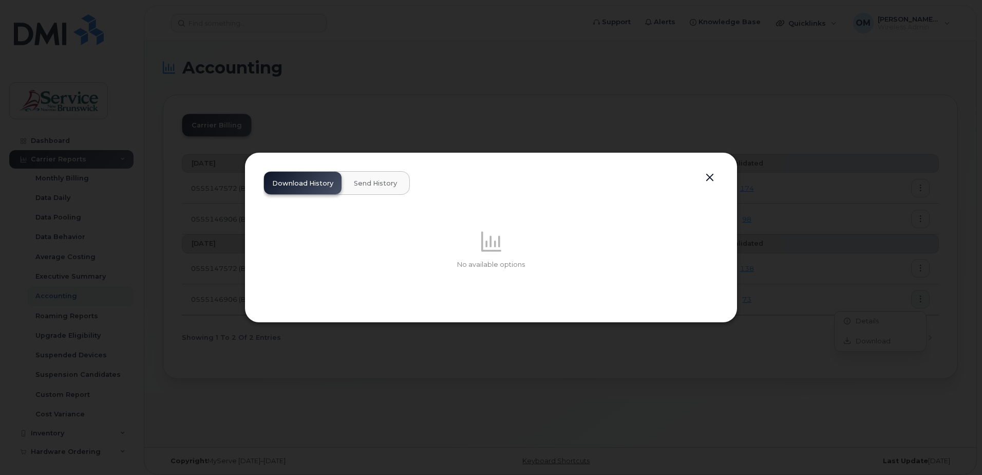
click at [717, 365] on div at bounding box center [491, 237] width 982 height 475
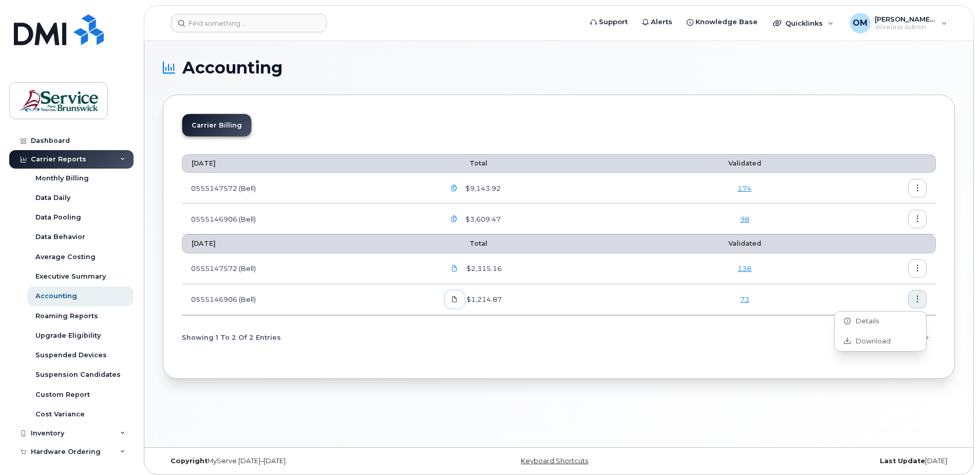
click at [458, 299] on icon at bounding box center [454, 299] width 6 height 6
